Goal: Task Accomplishment & Management: Manage account settings

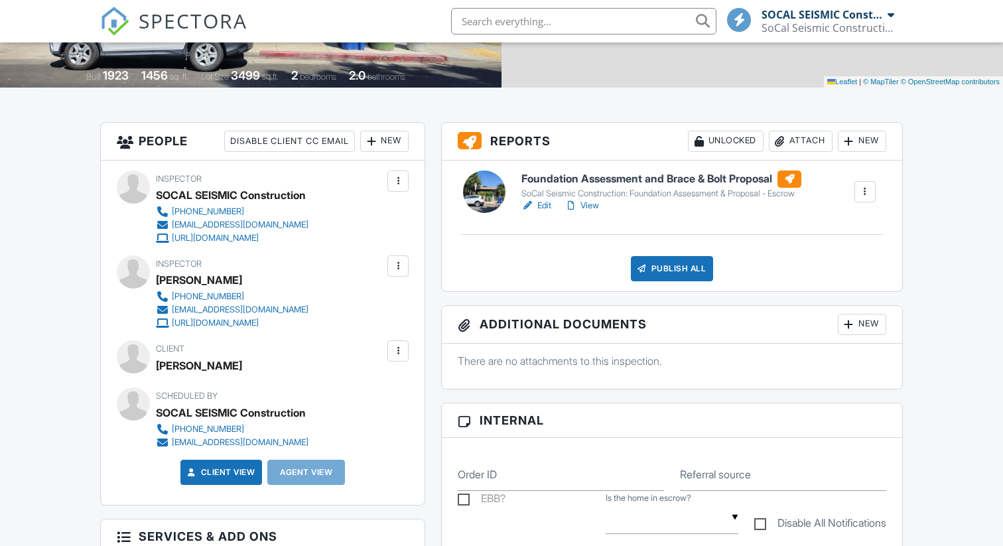
scroll to position [308, 0]
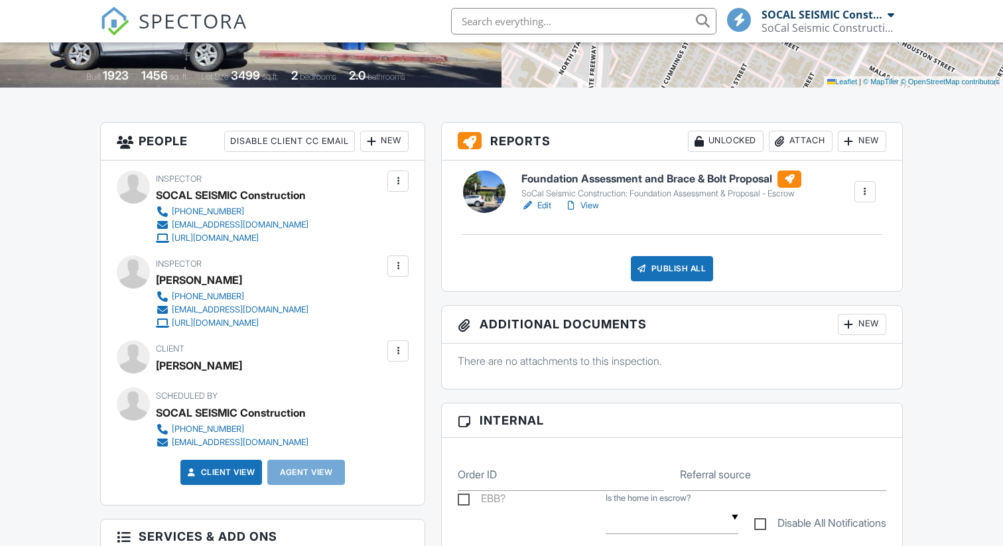
click at [545, 206] on link "Edit" at bounding box center [536, 205] width 30 height 13
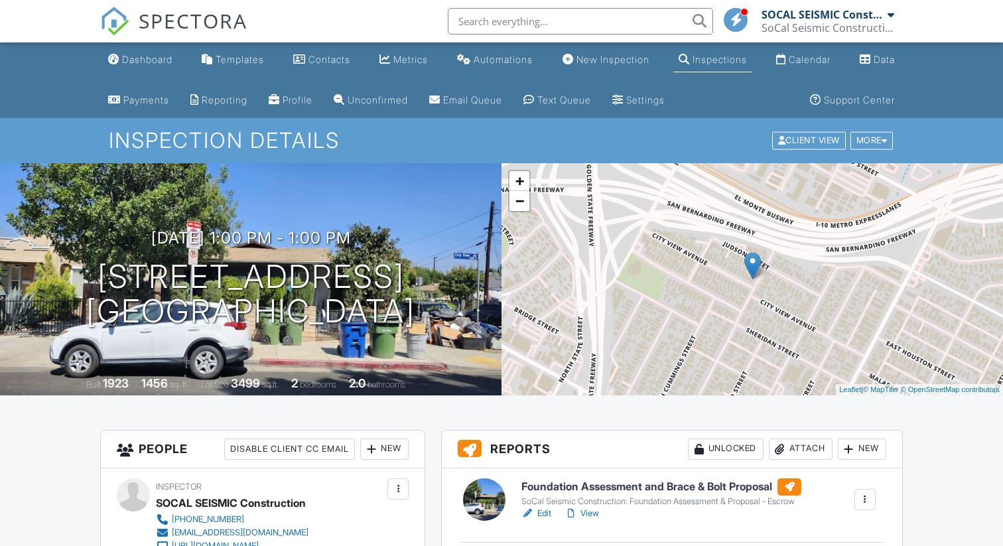
scroll to position [114, 0]
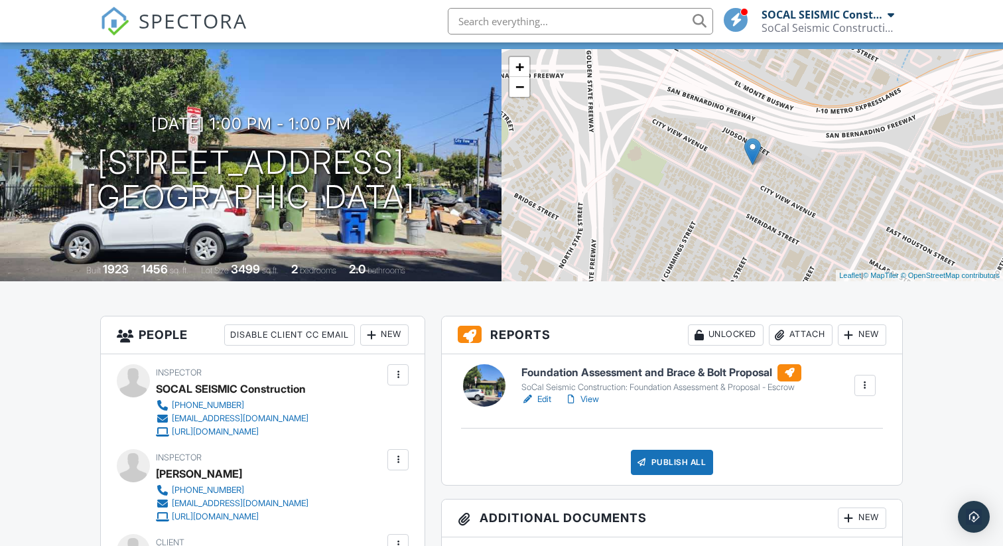
click at [543, 400] on link "Edit" at bounding box center [536, 399] width 30 height 13
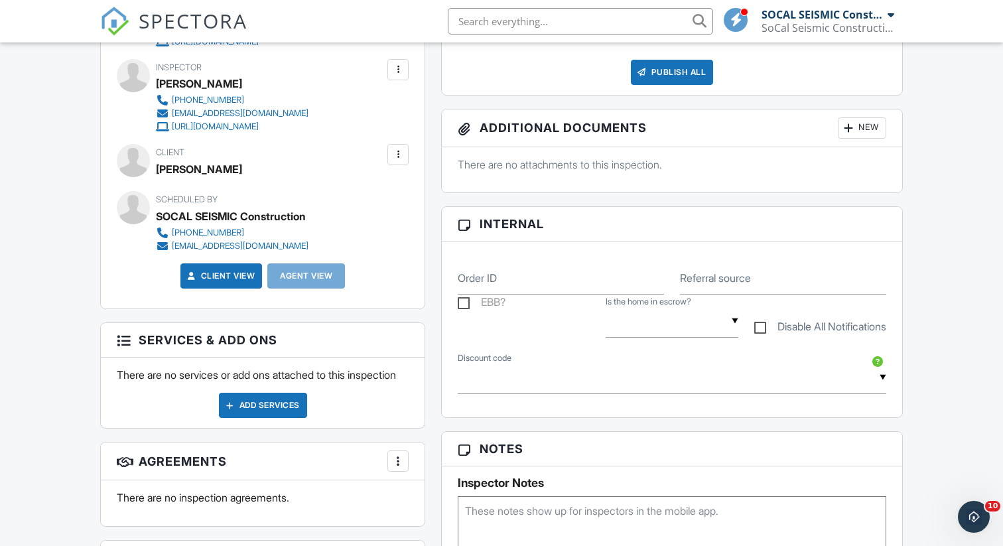
scroll to position [489, 0]
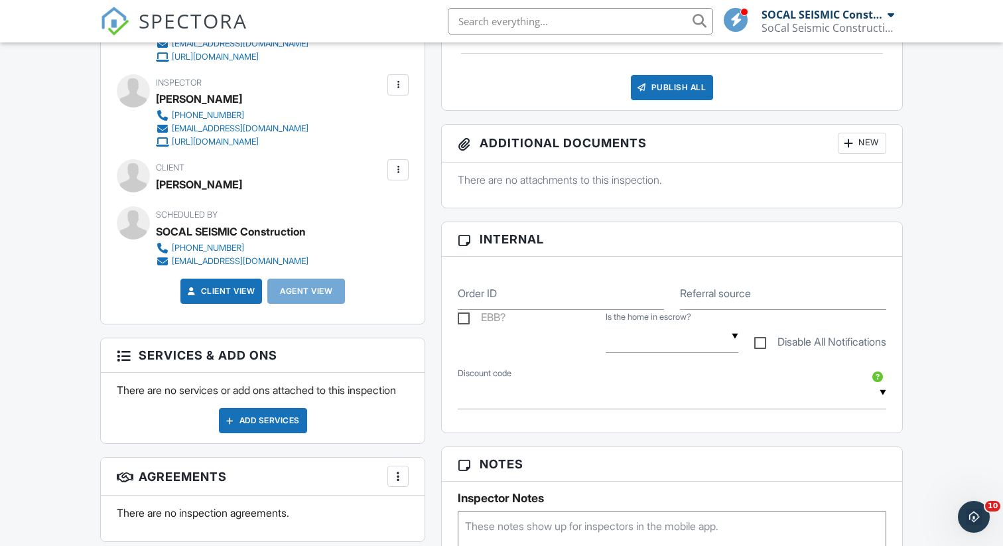
click at [395, 174] on div at bounding box center [397, 169] width 13 height 13
click at [378, 205] on li "Edit" at bounding box center [367, 210] width 68 height 33
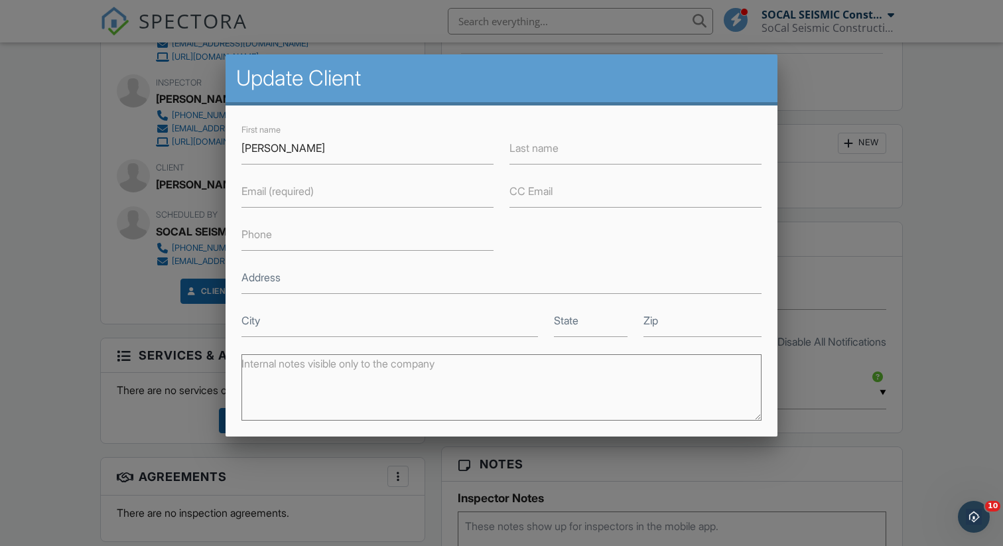
click at [303, 190] on label "Email (required)" at bounding box center [277, 191] width 72 height 15
click at [303, 190] on input "Email (required)" at bounding box center [367, 191] width 252 height 33
paste input "graciano.martha04@gmail.com"
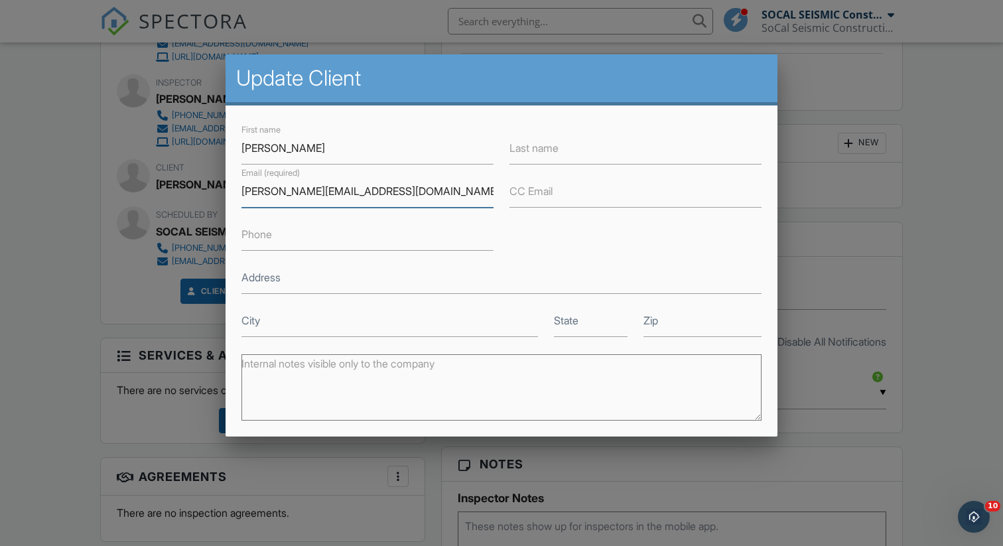
type input "graciano.martha04@gmail.com"
click at [691, 525] on input "Save" at bounding box center [726, 537] width 70 height 24
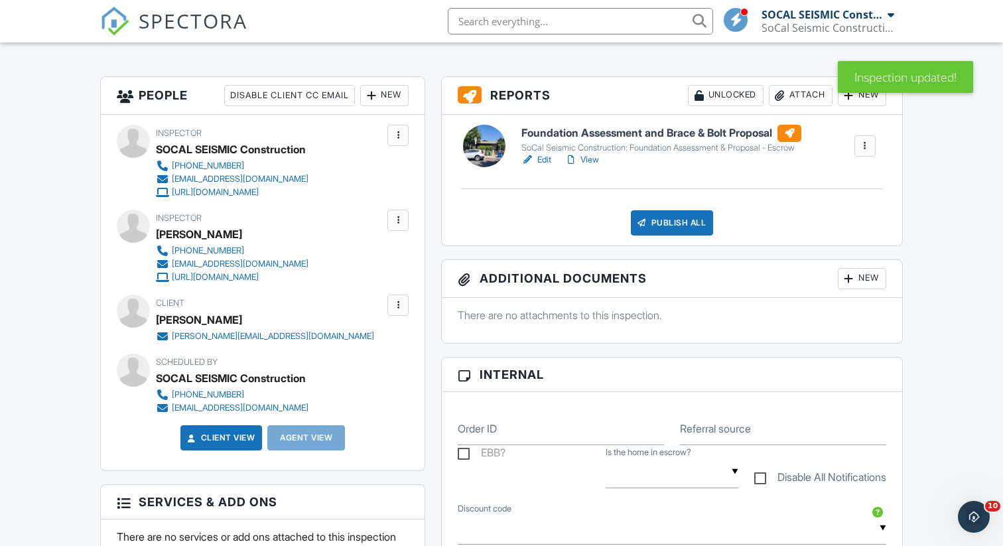
click at [661, 236] on div "Foundation Assessment and Brace & Bolt Proposal SoCal Seismic Construction: Fou…" at bounding box center [672, 180] width 460 height 131
drag, startPoint x: 661, startPoint y: 236, endPoint x: 659, endPoint y: 228, distance: 8.1
click at [659, 228] on div "Publish All" at bounding box center [672, 222] width 83 height 25
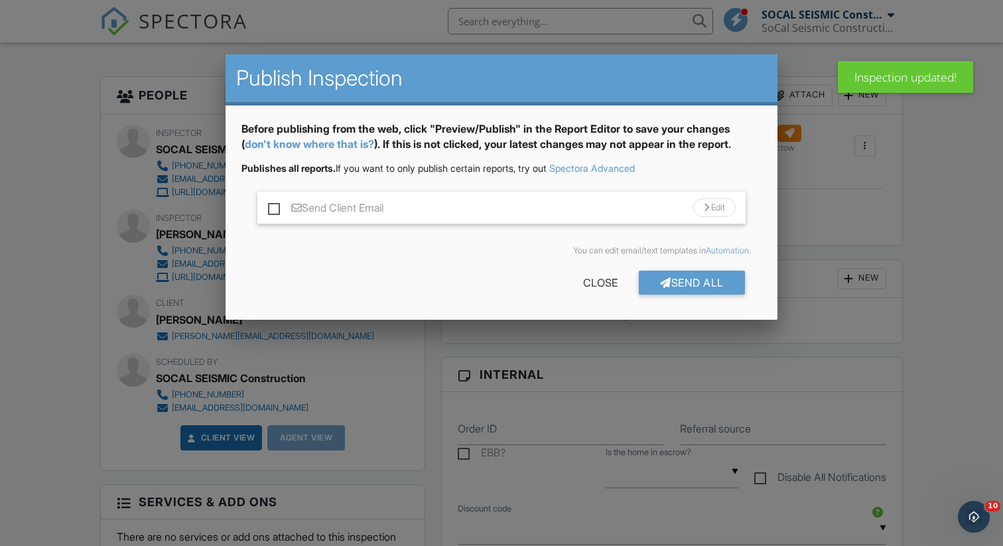
drag, startPoint x: 659, startPoint y: 228, endPoint x: 266, endPoint y: 209, distance: 393.8
click at [266, 209] on div "Send Client Email Edit" at bounding box center [501, 208] width 488 height 33
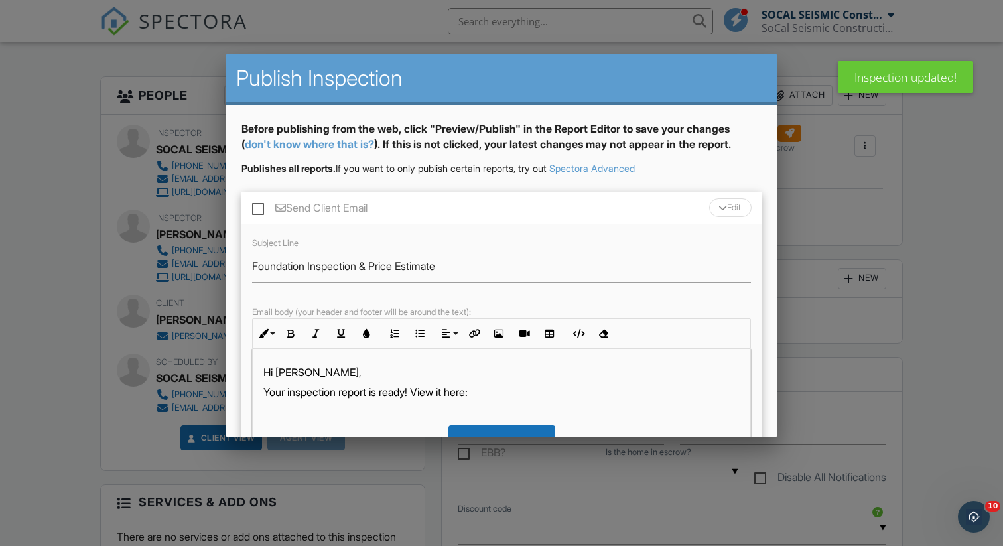
drag, startPoint x: 266, startPoint y: 209, endPoint x: 258, endPoint y: 208, distance: 8.1
click at [258, 208] on label "Send Client Email" at bounding box center [309, 210] width 115 height 17
click at [258, 206] on input "Send Client Email" at bounding box center [256, 201] width 9 height 9
checkbox input "true"
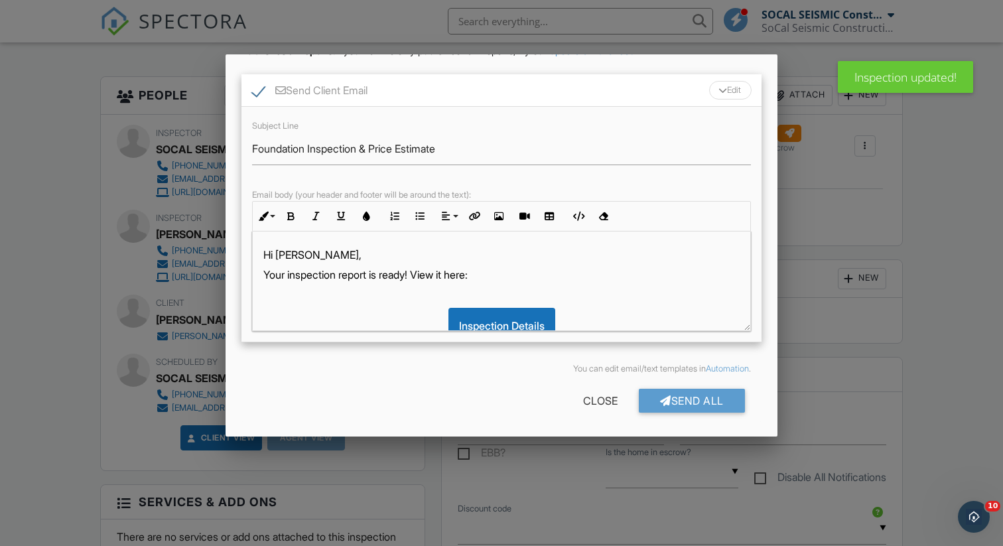
scroll to position [118, 0]
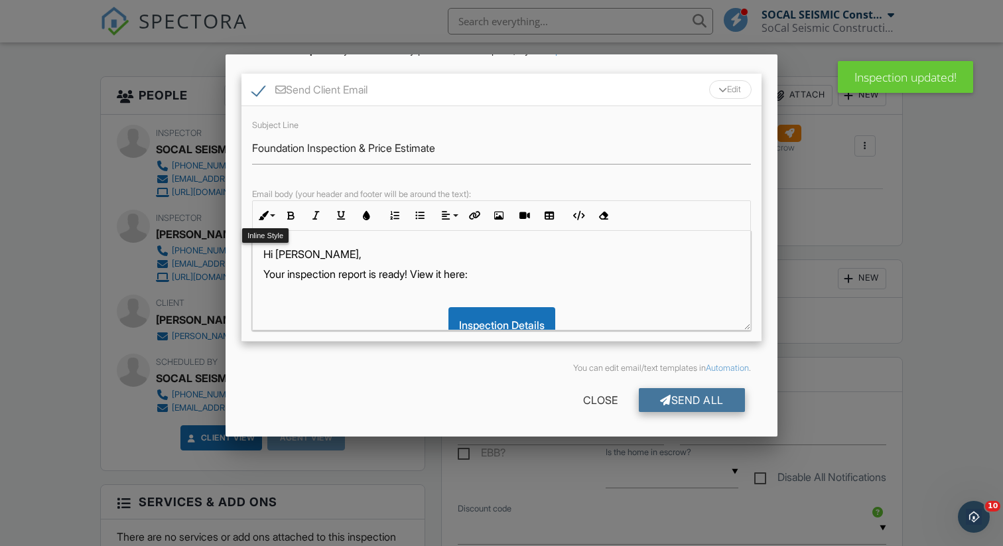
drag, startPoint x: 258, startPoint y: 208, endPoint x: 697, endPoint y: 389, distance: 475.3
click at [697, 389] on div "Send All" at bounding box center [692, 400] width 106 height 24
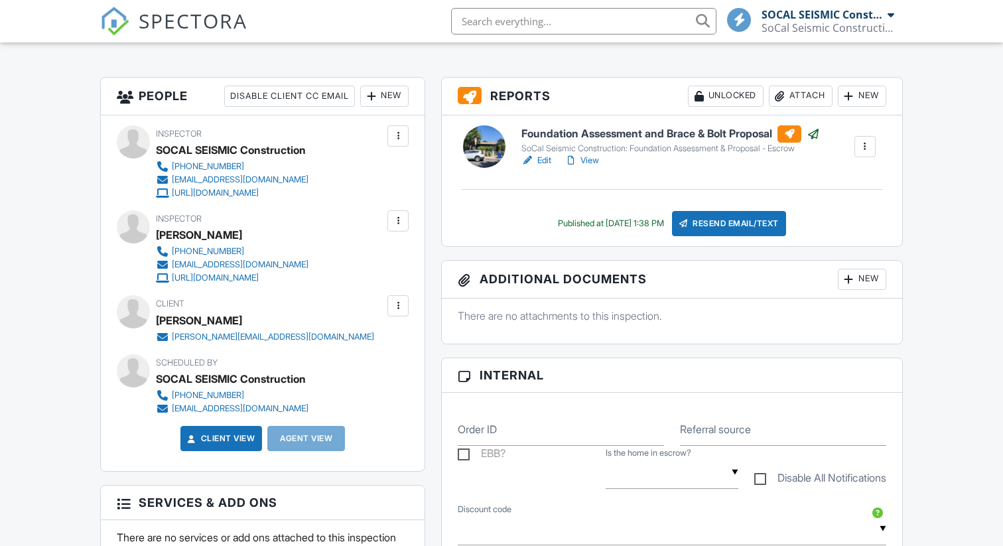
scroll to position [354, 0]
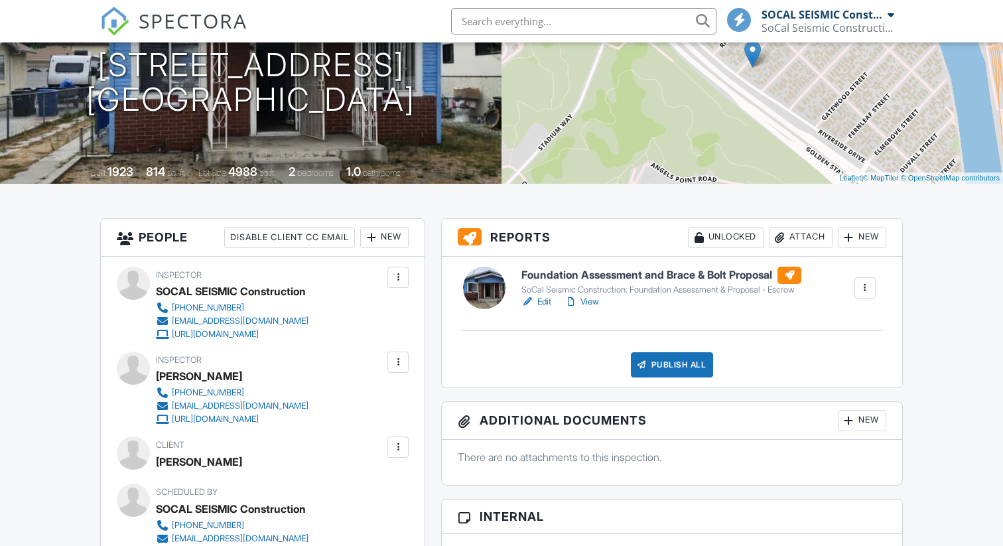
click at [547, 303] on link "Edit" at bounding box center [536, 301] width 30 height 13
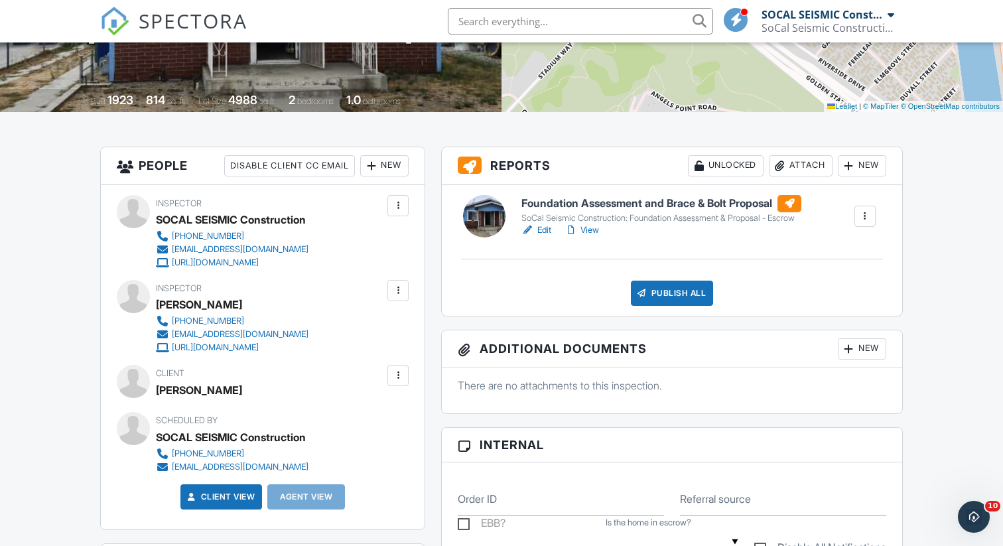
scroll to position [289, 0]
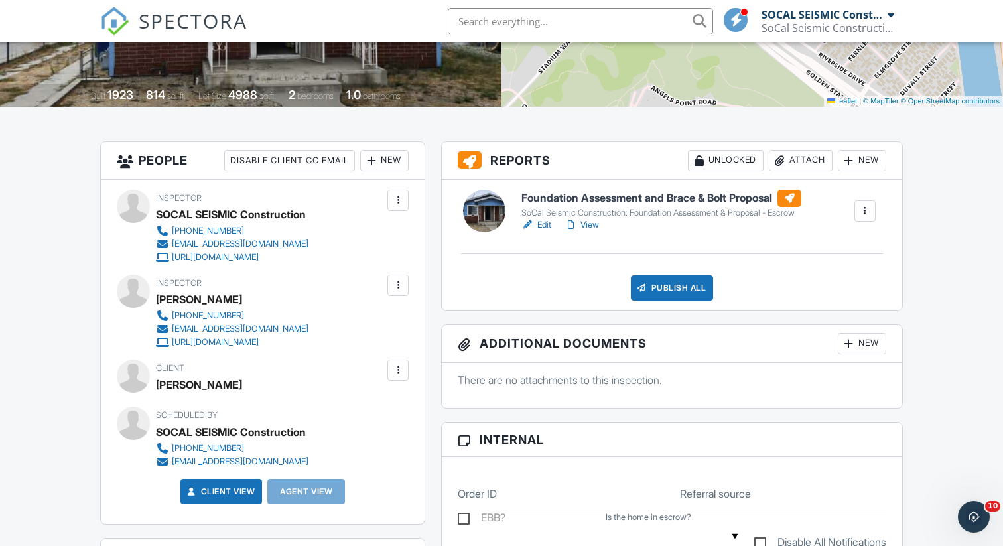
click at [398, 368] on div at bounding box center [397, 370] width 13 height 13
click at [375, 407] on li "Edit" at bounding box center [367, 410] width 68 height 33
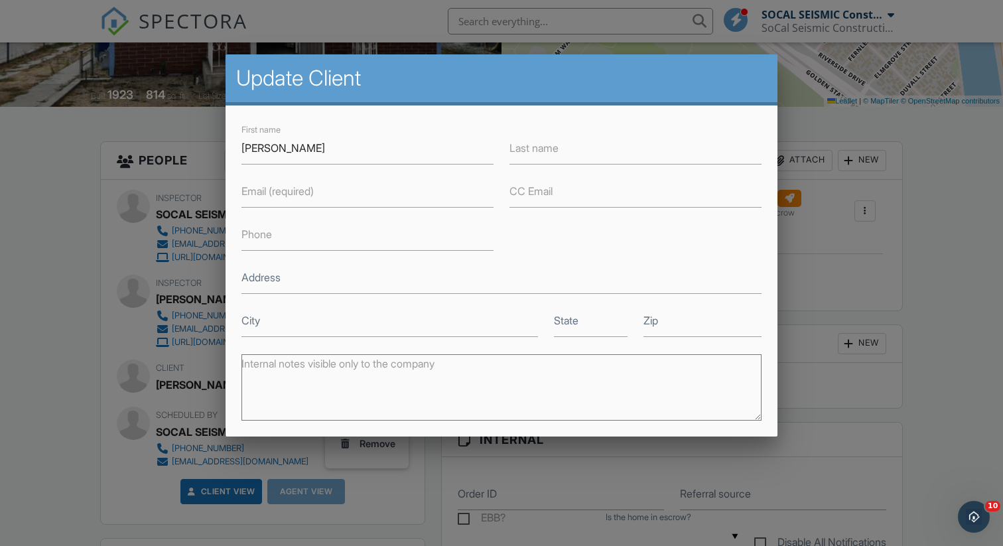
click at [271, 196] on label "Email (required)" at bounding box center [277, 191] width 72 height 15
click at [271, 196] on input "Email (required)" at bounding box center [367, 191] width 252 height 33
paste input "jarealestateteam@gmail.com"
type input "jarealestateteam@gmail.com"
click at [691, 525] on input "Save" at bounding box center [726, 537] width 70 height 24
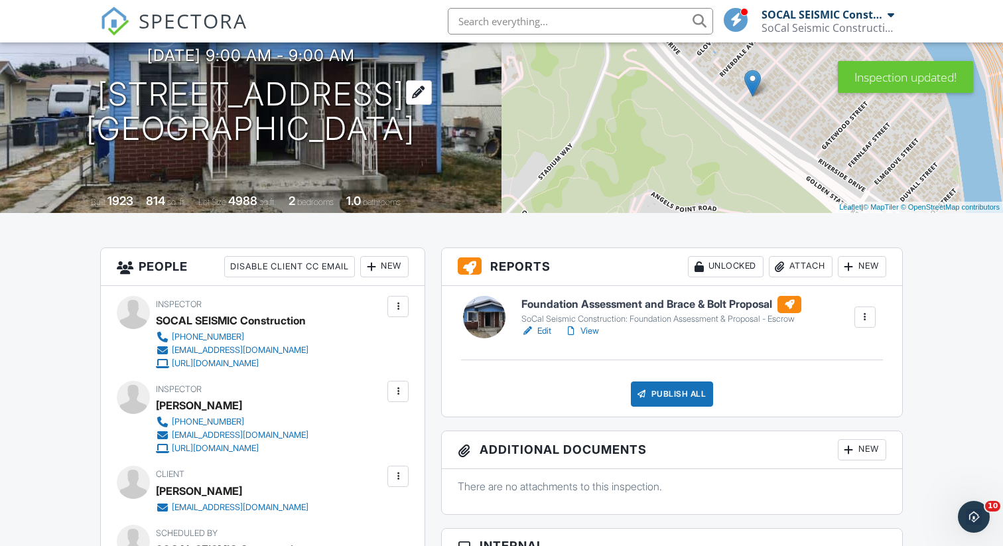
scroll to position [190, 0]
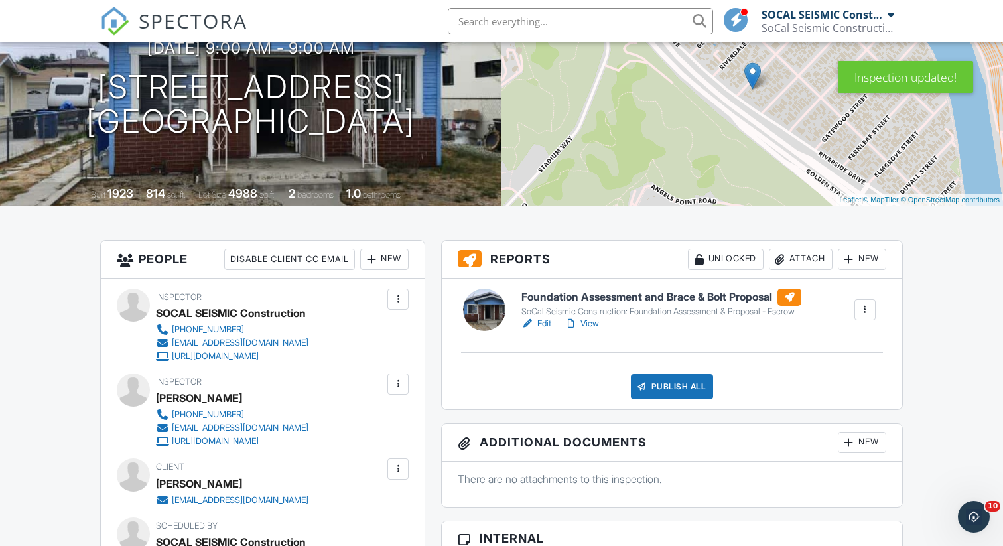
click at [367, 255] on div at bounding box center [371, 259] width 13 height 13
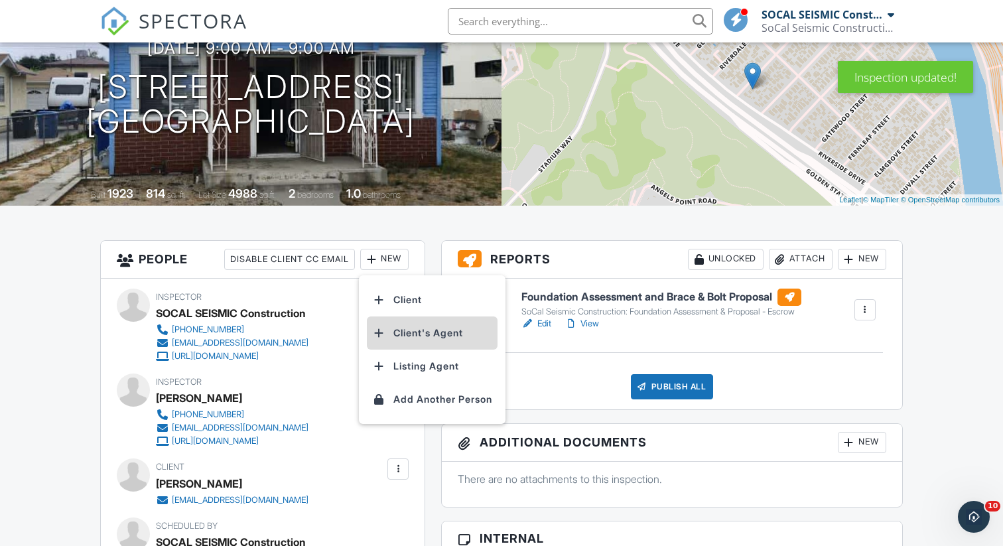
click at [442, 326] on li "Client's Agent" at bounding box center [432, 332] width 131 height 33
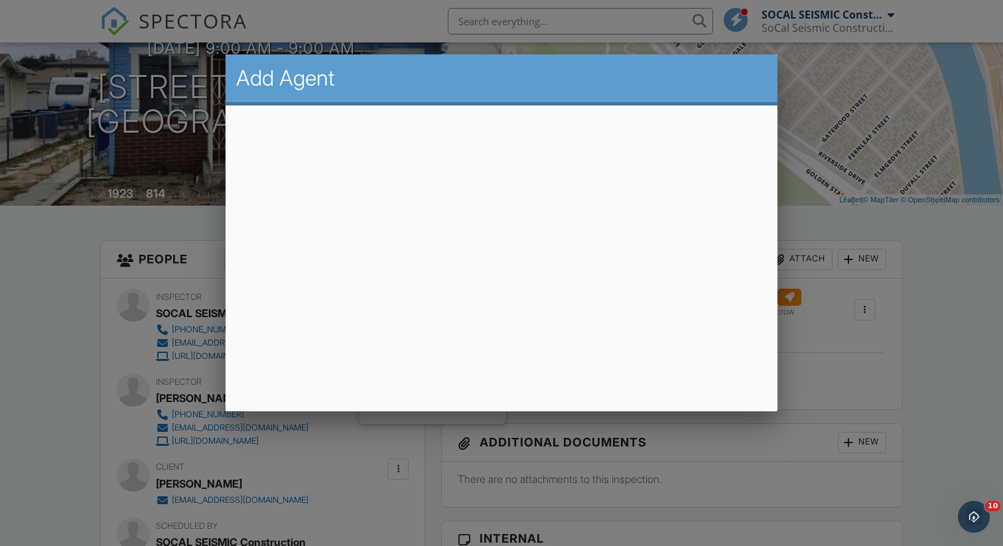
click at [957, 355] on div at bounding box center [501, 275] width 1003 height 683
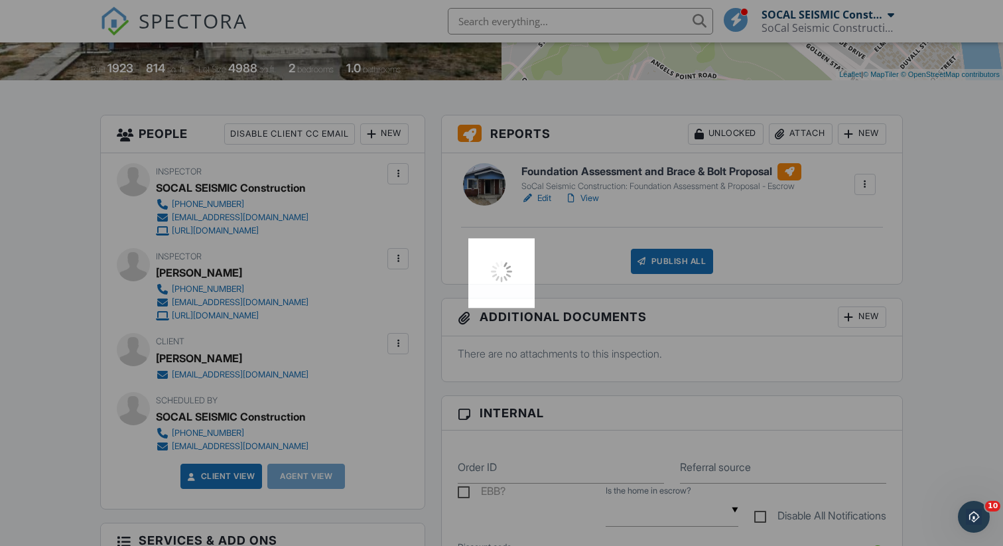
scroll to position [314, 0]
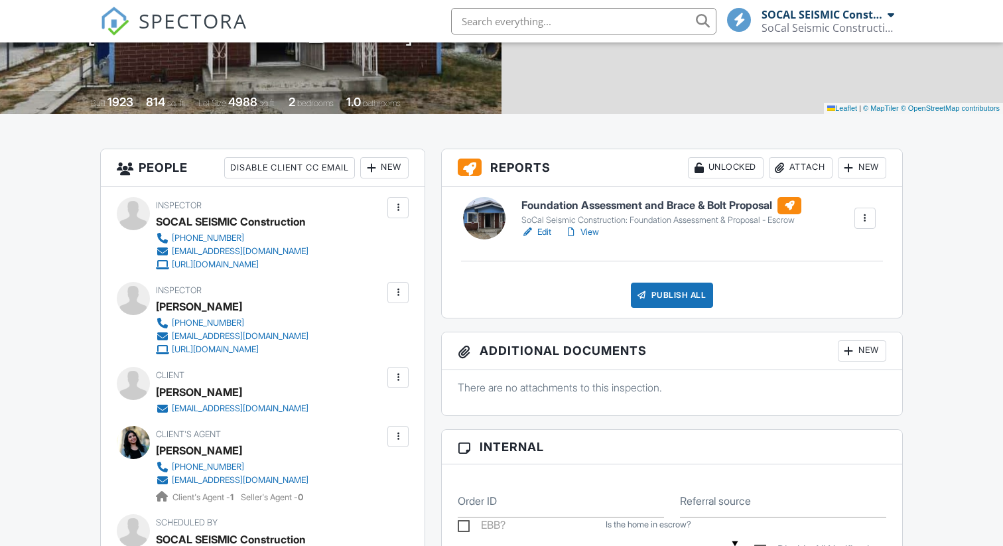
click at [661, 301] on div "Publish All" at bounding box center [672, 295] width 83 height 25
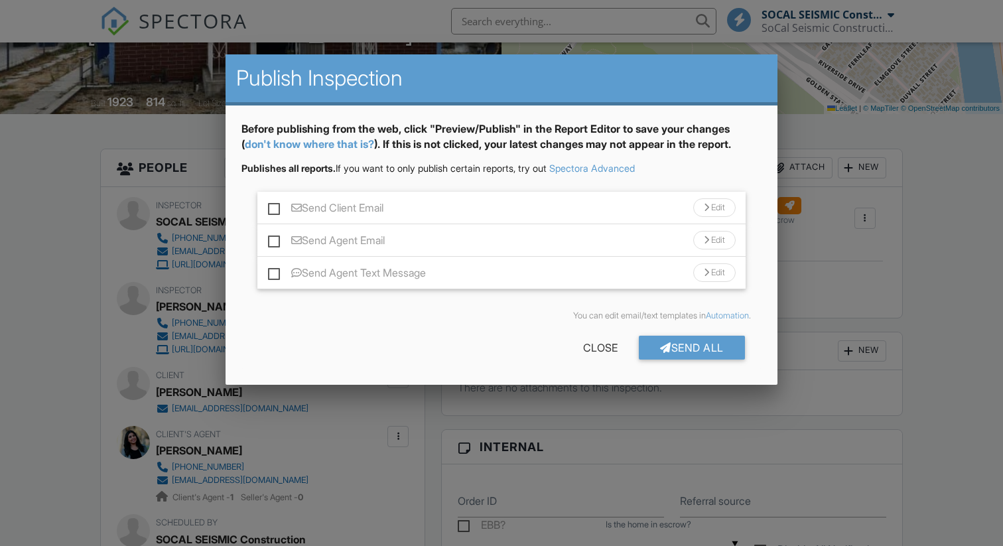
scroll to position [314, 0]
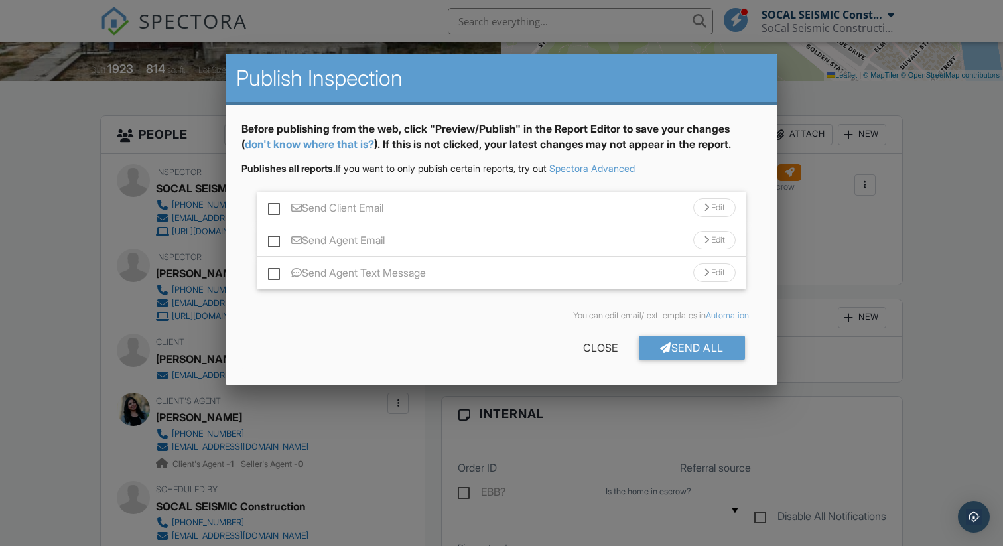
click at [275, 207] on label "Send Client Email" at bounding box center [325, 210] width 115 height 17
click at [275, 206] on input "Send Client Email" at bounding box center [272, 201] width 9 height 9
checkbox input "true"
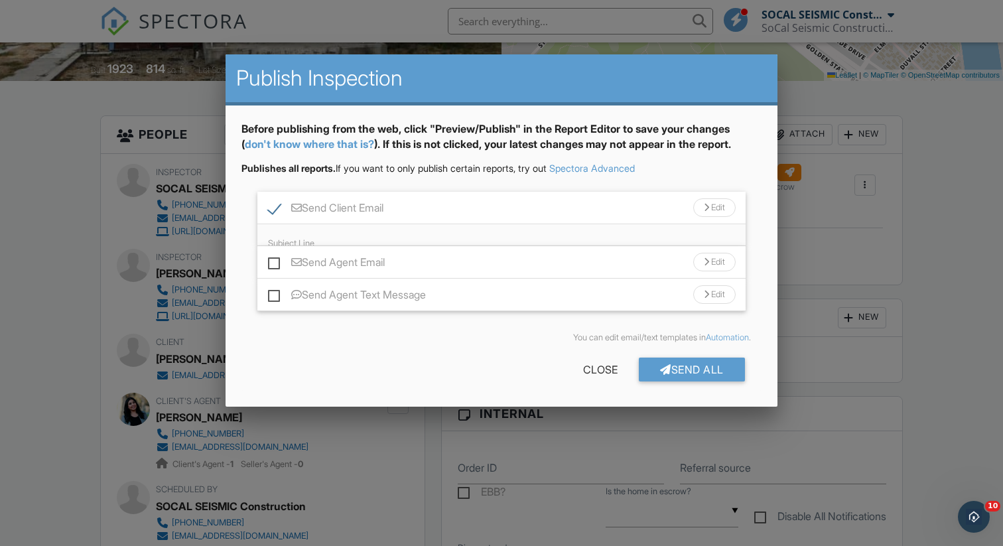
scroll to position [0, 0]
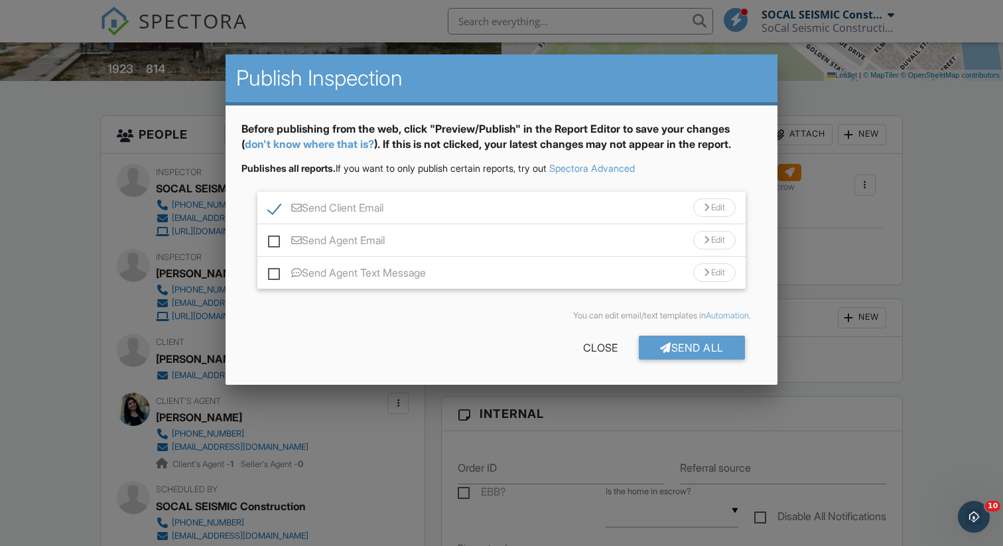
click at [275, 239] on label "Send Agent Email" at bounding box center [326, 242] width 117 height 17
click at [275, 238] on input "Send Agent Email" at bounding box center [272, 234] width 9 height 9
checkbox input "true"
click at [702, 345] on div "Send All" at bounding box center [692, 348] width 106 height 24
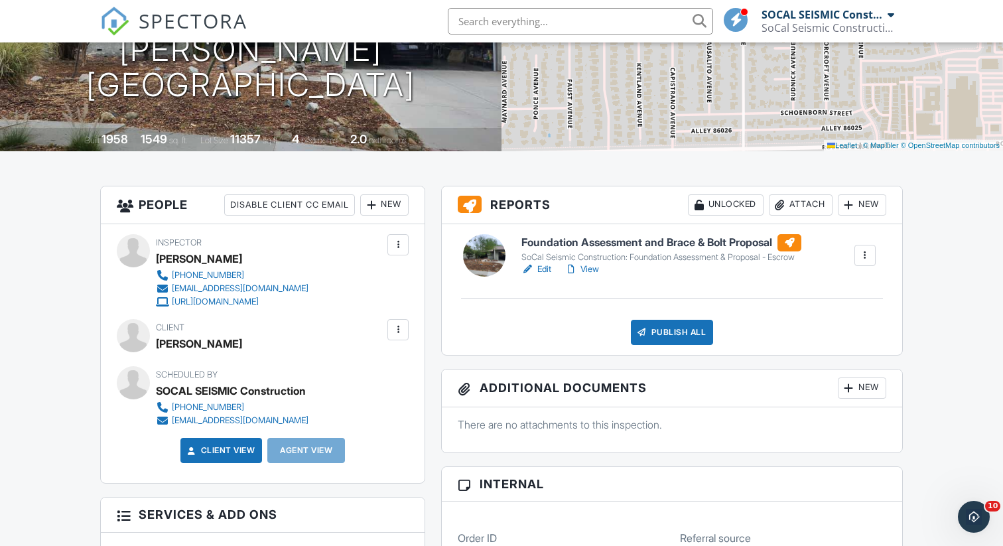
click at [544, 265] on link "Edit" at bounding box center [536, 269] width 30 height 13
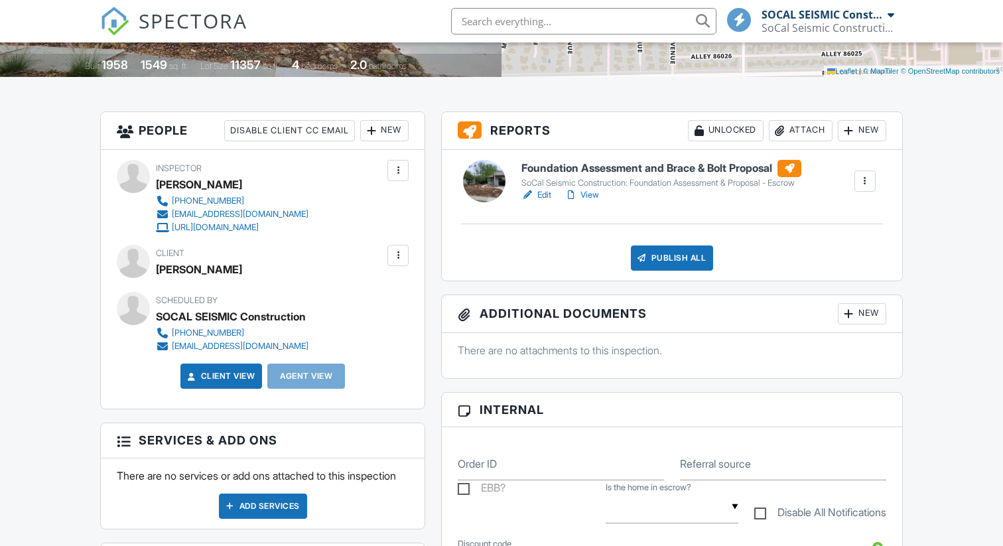
scroll to position [318, 0]
click at [399, 255] on div at bounding box center [397, 255] width 13 height 13
click at [364, 303] on li "Edit" at bounding box center [367, 295] width 68 height 33
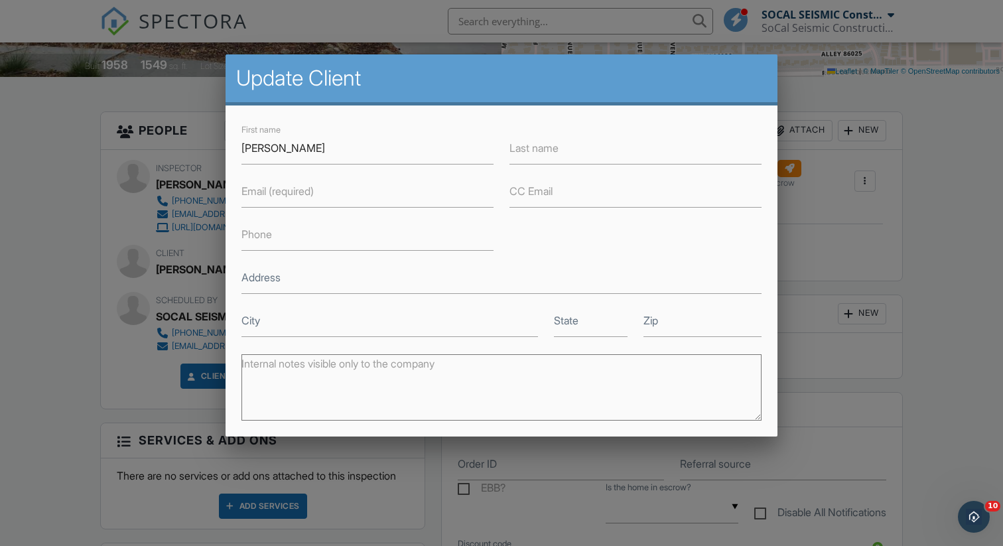
scroll to position [0, 0]
click at [274, 193] on label "Email (required)" at bounding box center [277, 191] width 72 height 15
click at [274, 193] on input "Email (required)" at bounding box center [367, 191] width 252 height 33
paste input "[EMAIL_ADDRESS][DOMAIN_NAME]"
type input "[EMAIL_ADDRESS][DOMAIN_NAME]"
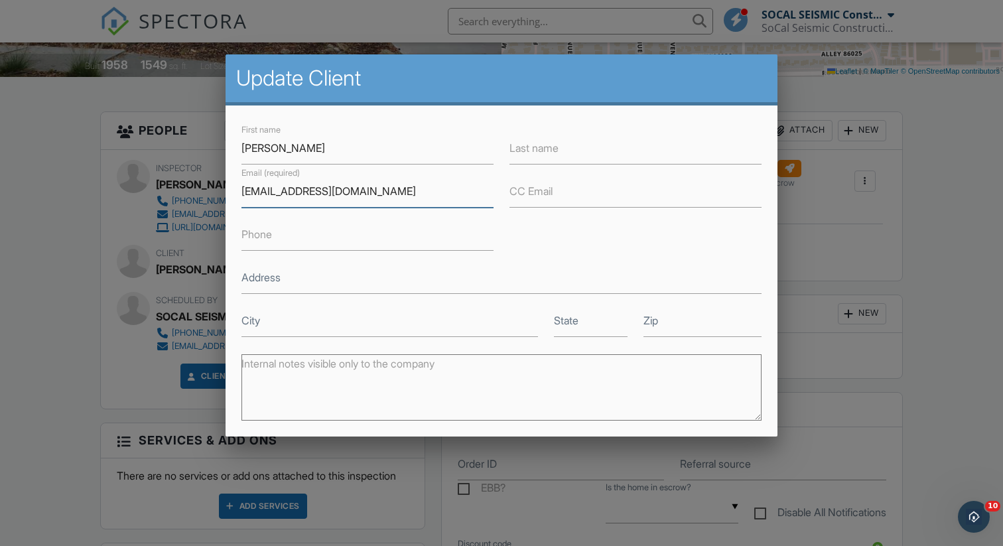
click at [691, 525] on input "Save" at bounding box center [726, 537] width 70 height 24
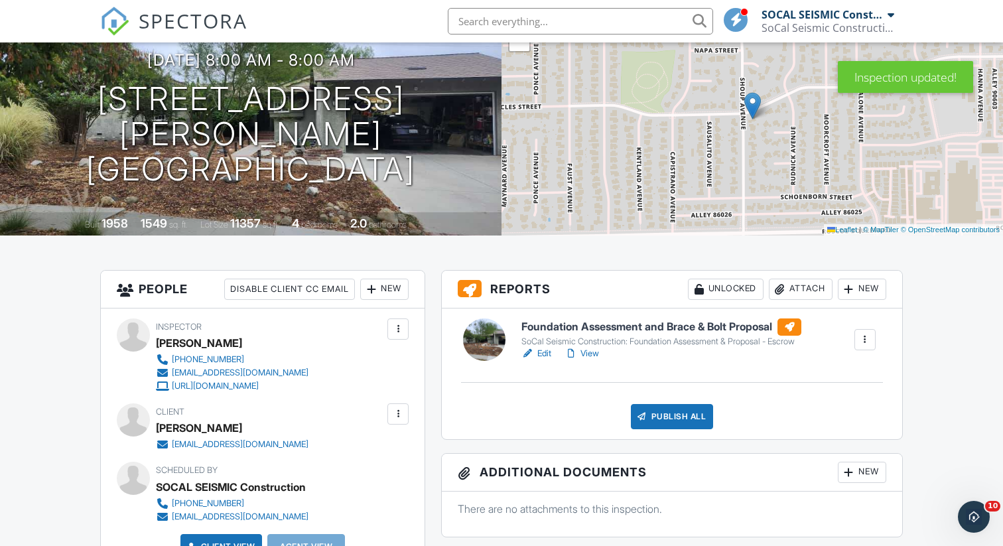
scroll to position [172, 0]
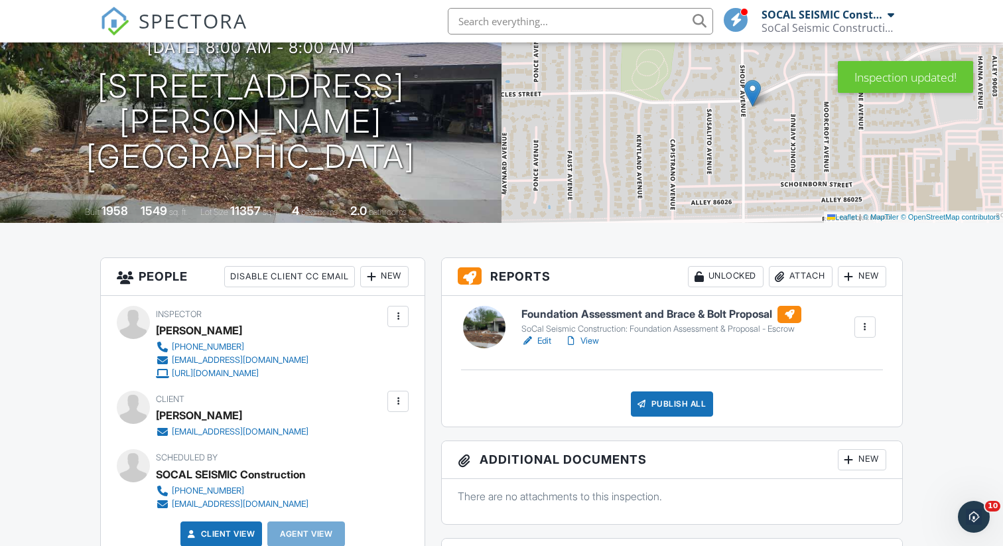
click at [388, 266] on div "New" at bounding box center [384, 276] width 48 height 21
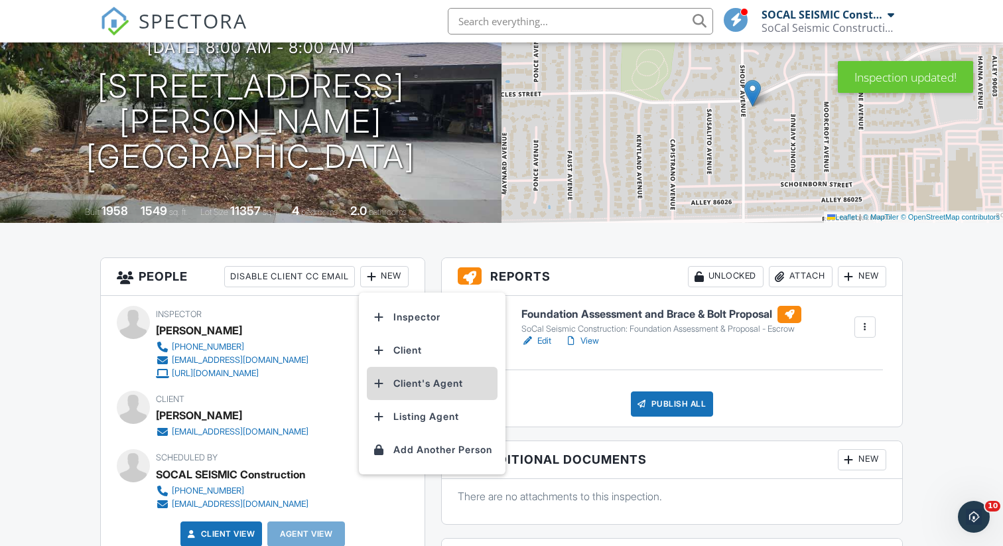
click at [435, 387] on li "Client's Agent" at bounding box center [432, 383] width 131 height 33
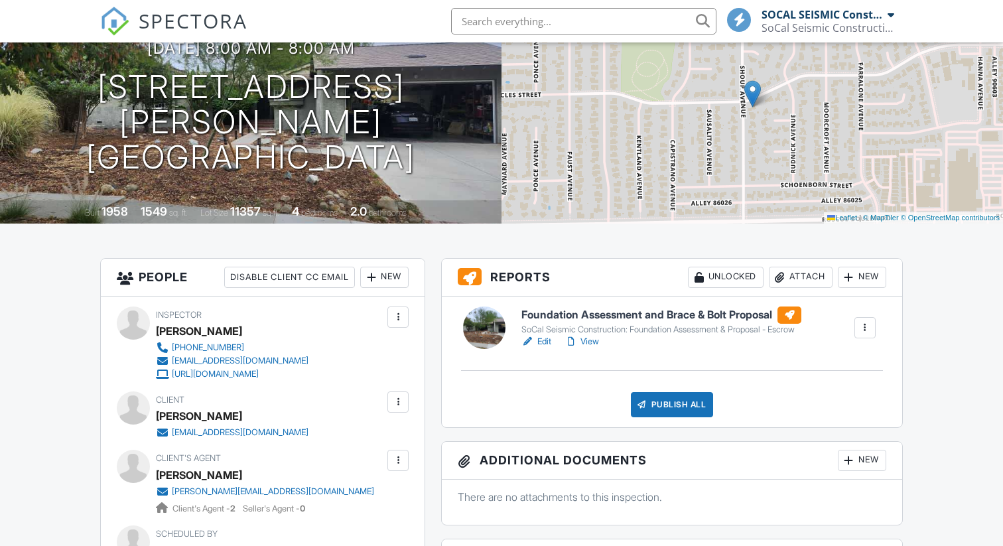
click at [652, 404] on div "Publish All" at bounding box center [672, 404] width 83 height 25
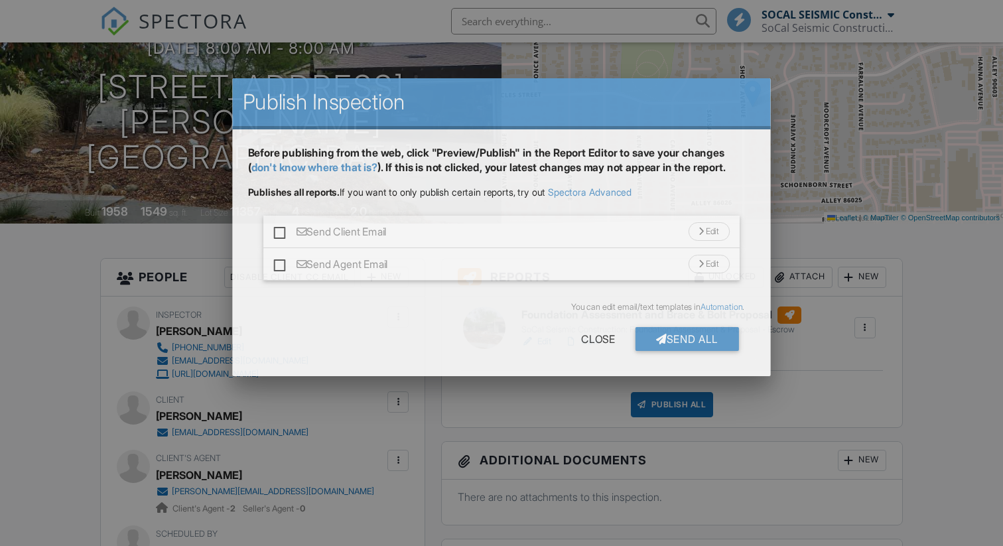
scroll to position [172, 0]
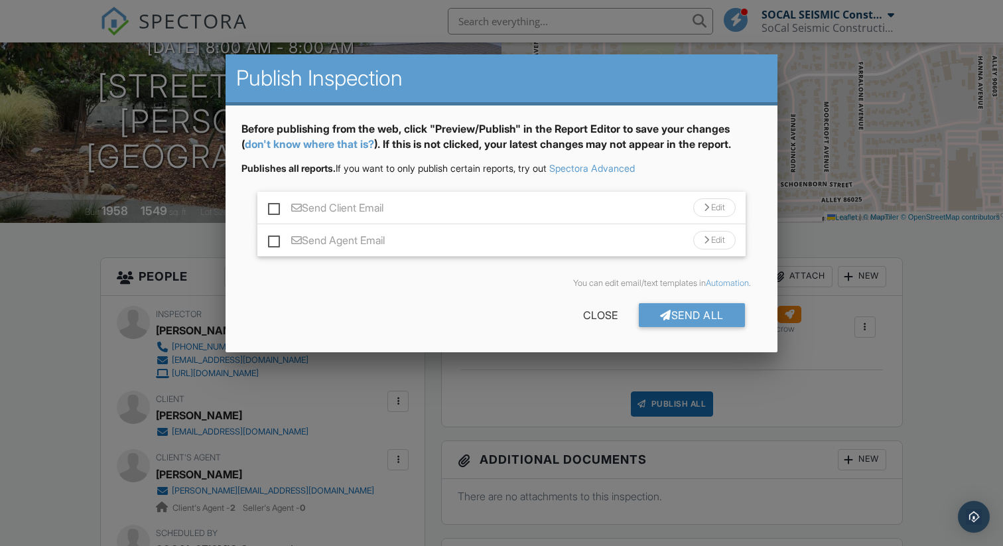
click at [273, 210] on label "Send Client Email" at bounding box center [325, 210] width 115 height 17
click at [273, 206] on input "Send Client Email" at bounding box center [272, 201] width 9 height 9
checkbox input "true"
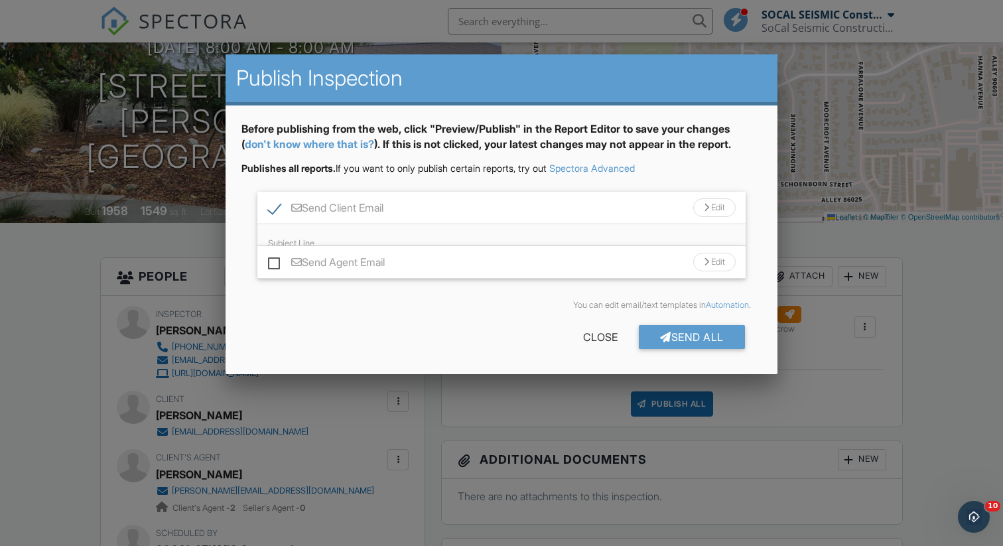
scroll to position [0, 0]
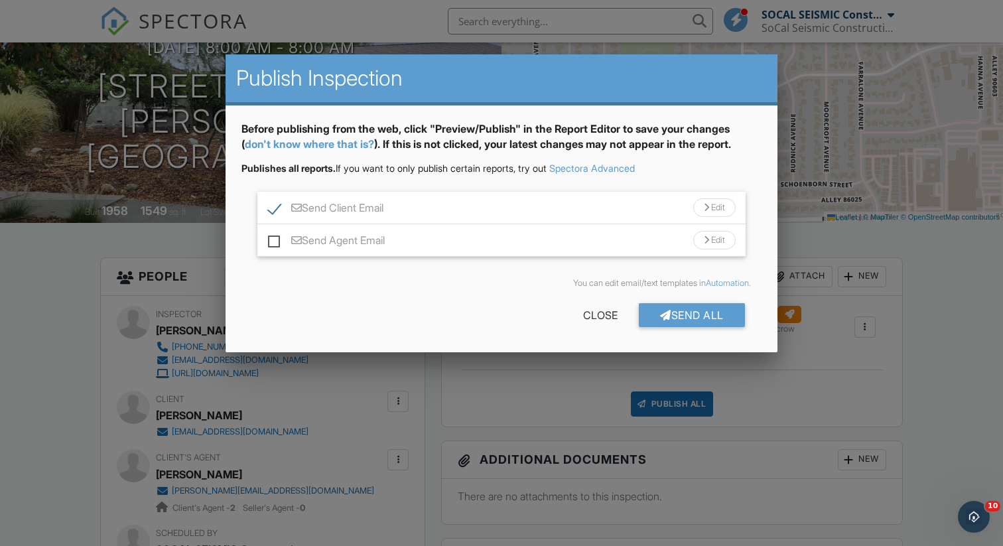
click at [266, 242] on div "Send Agent Email Edit" at bounding box center [501, 240] width 488 height 33
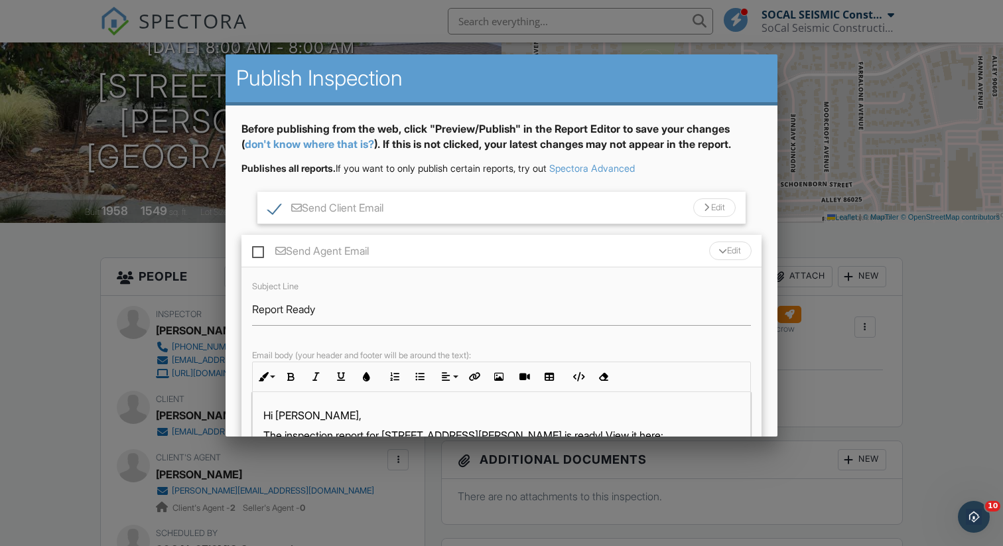
click at [255, 250] on label "Send Agent Email" at bounding box center [310, 253] width 117 height 17
click at [255, 249] on input "Send Agent Email" at bounding box center [256, 244] width 9 height 9
checkbox input "true"
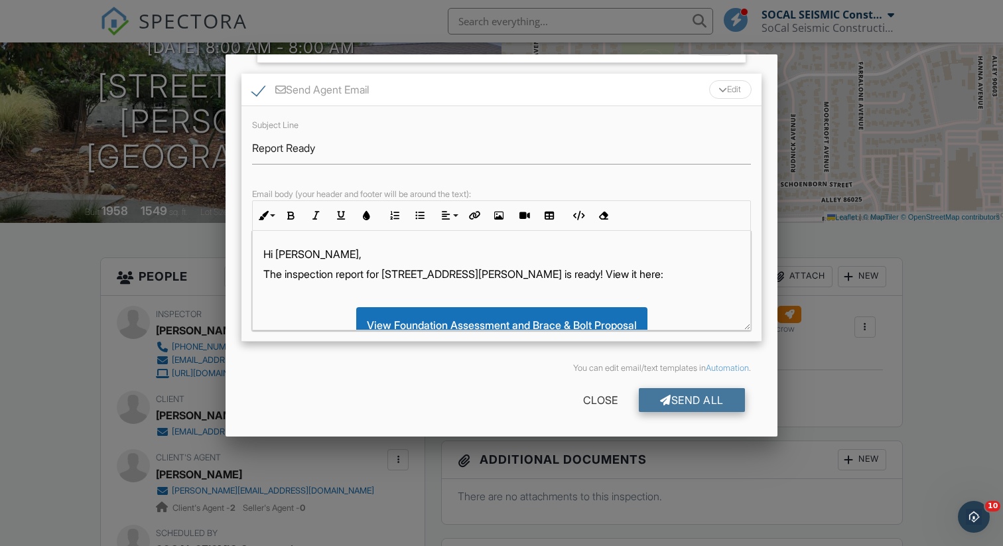
click at [667, 398] on div "Send All" at bounding box center [692, 400] width 106 height 24
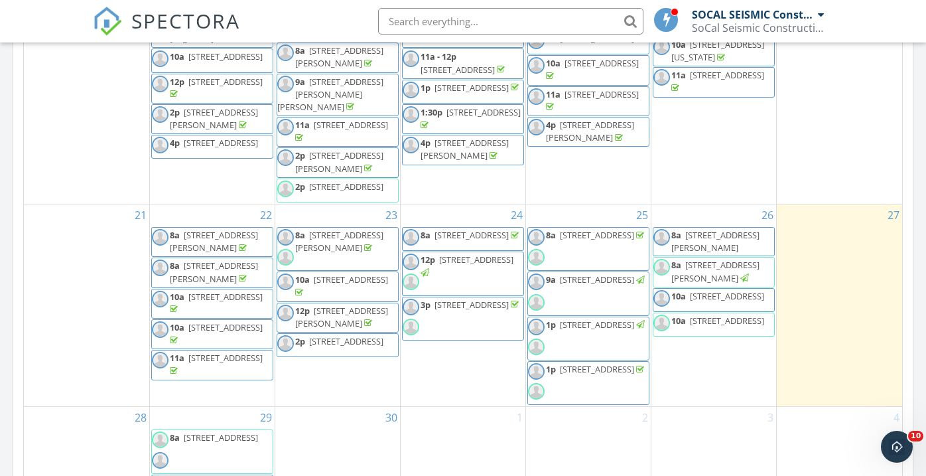
scroll to position [437, 0]
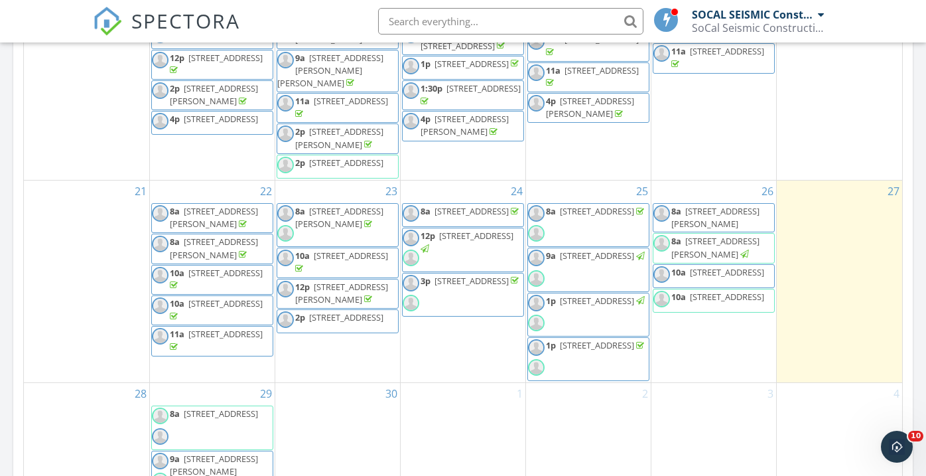
click at [722, 303] on span "[STREET_ADDRESS]" at bounding box center [727, 297] width 74 height 12
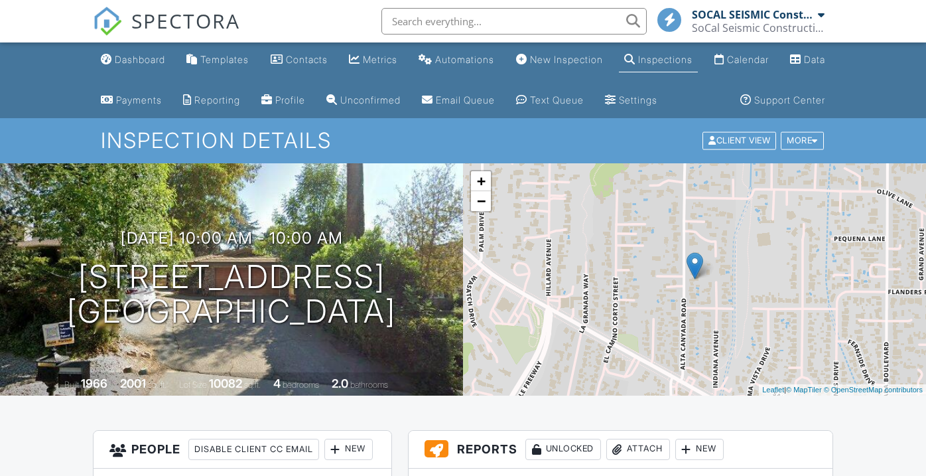
scroll to position [310, 0]
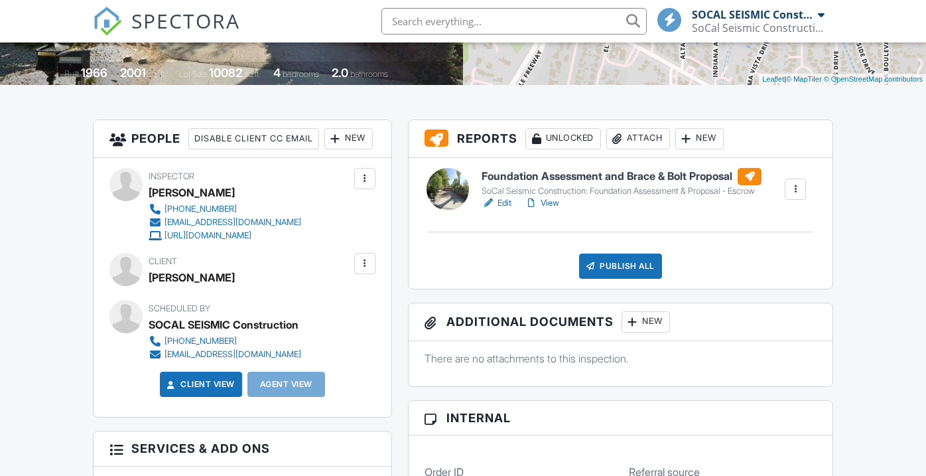
click at [510, 210] on link "Edit" at bounding box center [497, 202] width 30 height 13
